Goal: Transaction & Acquisition: Purchase product/service

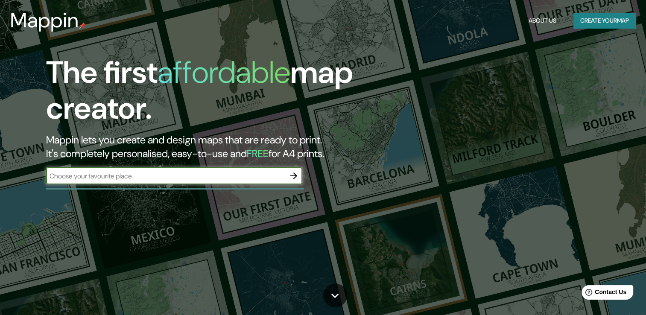
click at [169, 174] on input "text" at bounding box center [165, 176] width 239 height 10
type input "[GEOGRAPHIC_DATA] [GEOGRAPHIC_DATA]"
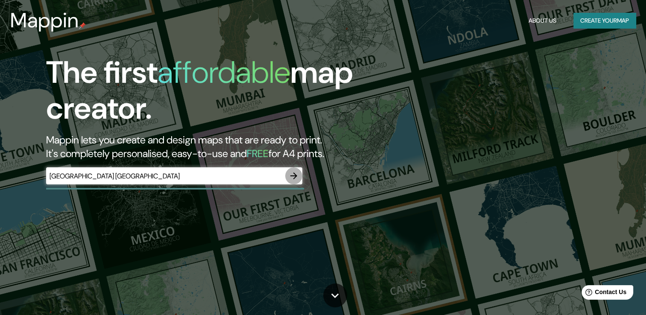
click at [294, 176] on icon "button" at bounding box center [293, 175] width 7 height 7
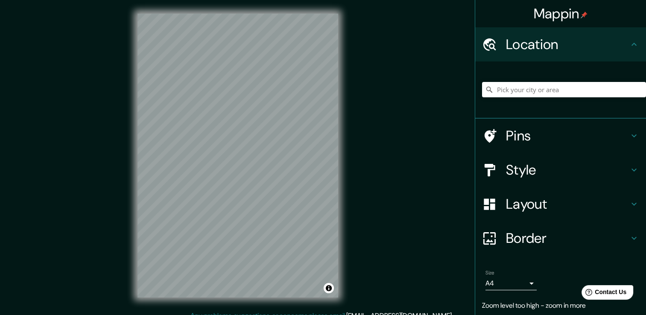
click at [410, 85] on div "Mappin Location Pins Style Layout Border Choose a border. Hint : you can make l…" at bounding box center [323, 162] width 646 height 324
click at [75, 157] on div "Mappin Location Pins Style Layout Border Choose a border. Hint : you can make l…" at bounding box center [323, 162] width 646 height 324
click at [373, 46] on div "Mappin Location Pins Style Layout Border Choose a border. Hint : you can make l…" at bounding box center [323, 162] width 646 height 324
click at [103, 245] on div "Mappin Location Pins Style Layout Border Choose a border. Hint : you can make l…" at bounding box center [323, 162] width 646 height 324
